Goal: Information Seeking & Learning: Understand process/instructions

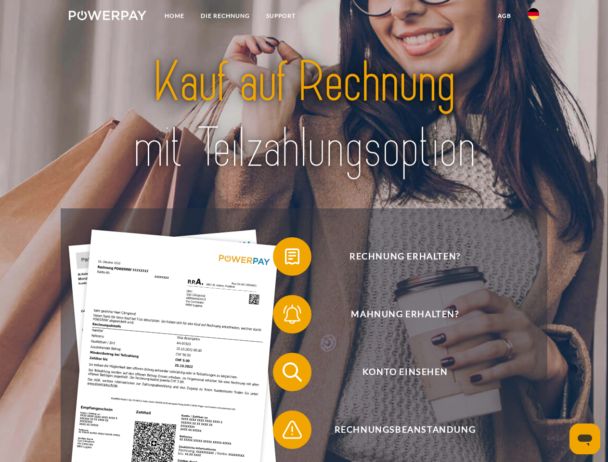
click at [107, 17] on img at bounding box center [107, 16] width 77 height 10
click at [533, 17] on img at bounding box center [533, 14] width 12 height 12
click at [504, 16] on link "agb" at bounding box center [504, 15] width 30 height 17
click at [285, 258] on span at bounding box center [278, 256] width 48 height 48
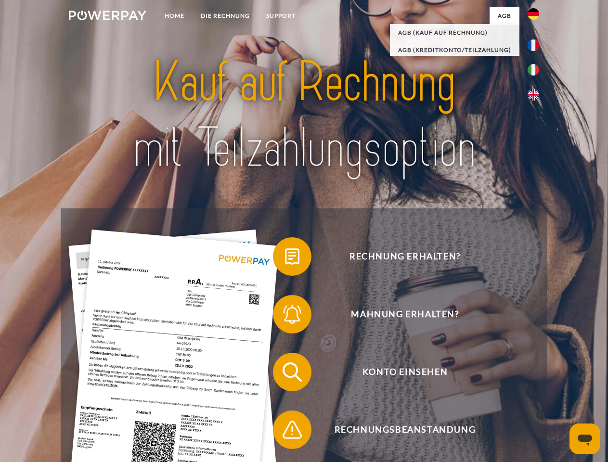
click at [285, 316] on span at bounding box center [278, 314] width 48 height 48
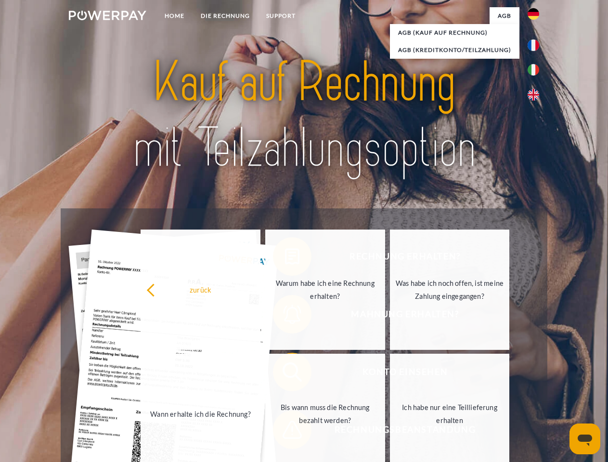
click at [285, 374] on link "Bis wann muss die Rechnung bezahlt werden?" at bounding box center [325, 414] width 120 height 120
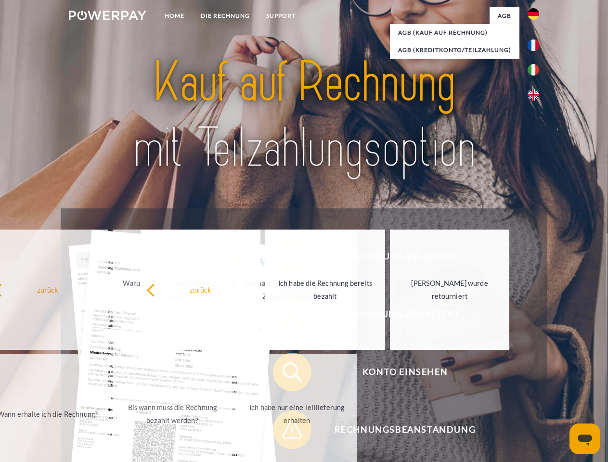
click at [285, 432] on span at bounding box center [278, 430] width 48 height 48
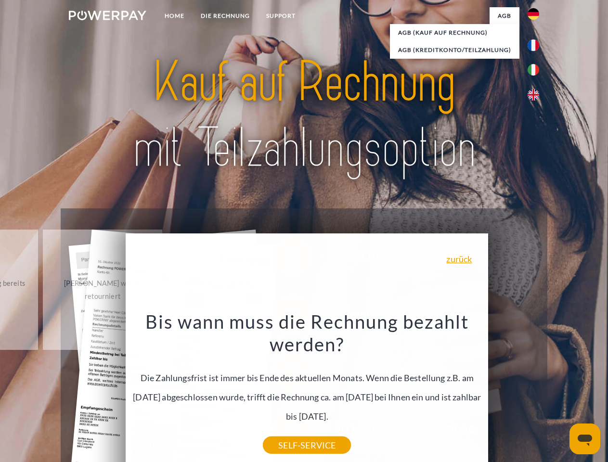
click at [585, 439] on icon "Messaging-Fenster öffnen" at bounding box center [585, 441] width 14 height 12
